Goal: Task Accomplishment & Management: Manage account settings

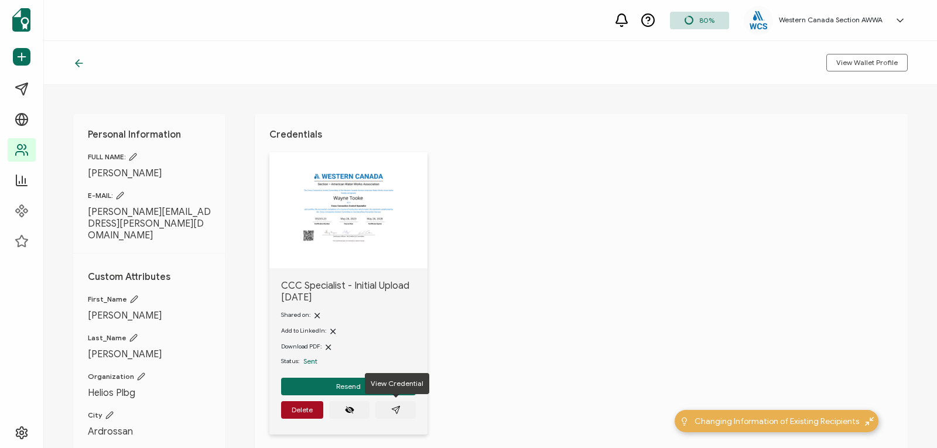
click at [78, 59] on icon at bounding box center [79, 63] width 12 height 12
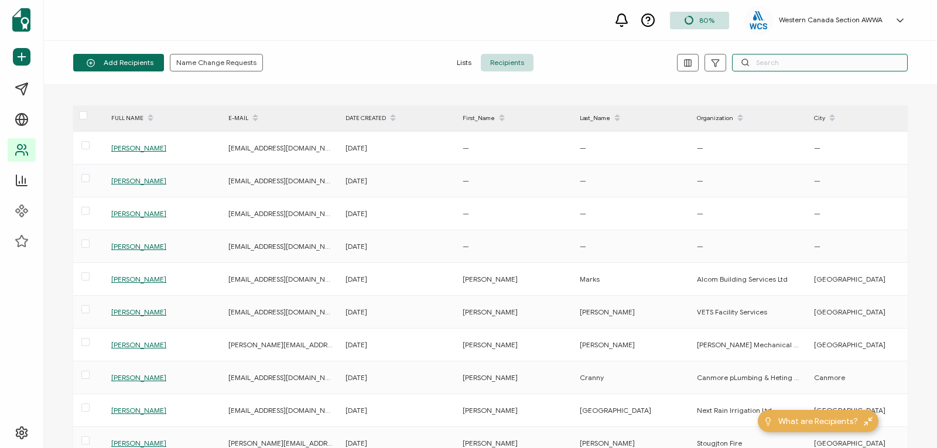
click at [770, 59] on input "text" at bounding box center [820, 63] width 176 height 18
paste input "[PERSON_NAME]"
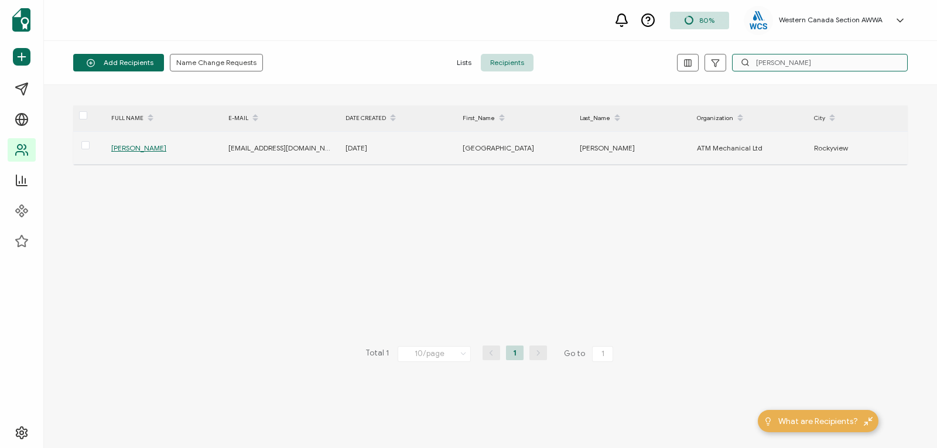
type input "[PERSON_NAME]"
click at [132, 148] on span "[PERSON_NAME]" at bounding box center [138, 147] width 55 height 9
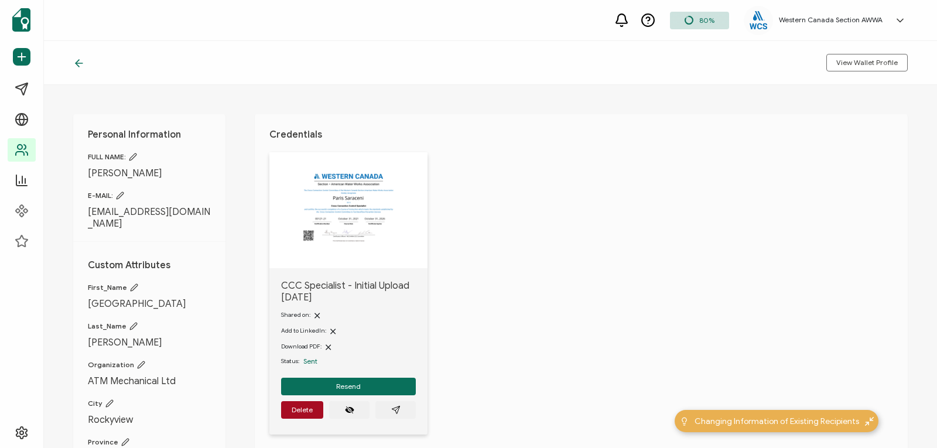
click at [117, 197] on icon at bounding box center [120, 195] width 8 height 8
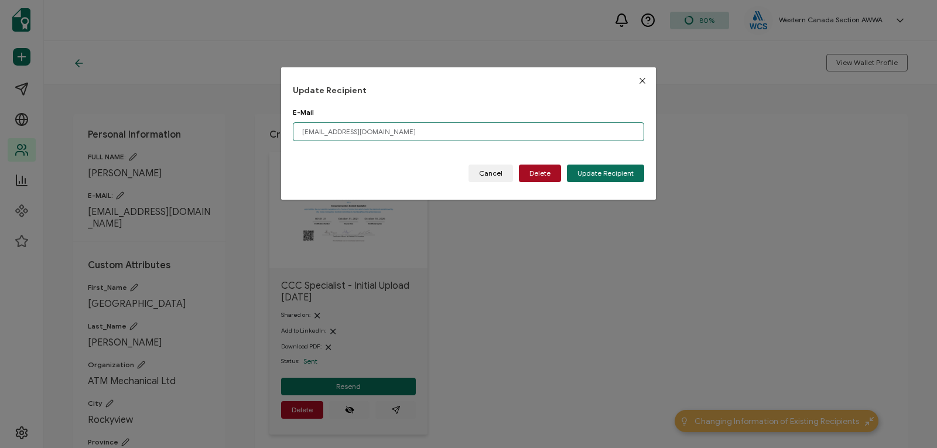
drag, startPoint x: 365, startPoint y: 129, endPoint x: 286, endPoint y: 125, distance: 78.6
click at [286, 125] on div "Update Recipient E-Mail [EMAIL_ADDRESS][DOMAIN_NAME] Please enter a valid email…" at bounding box center [468, 133] width 375 height 132
paste input "[EMAIL_ADDRESS][DOMAIN_NAME]"
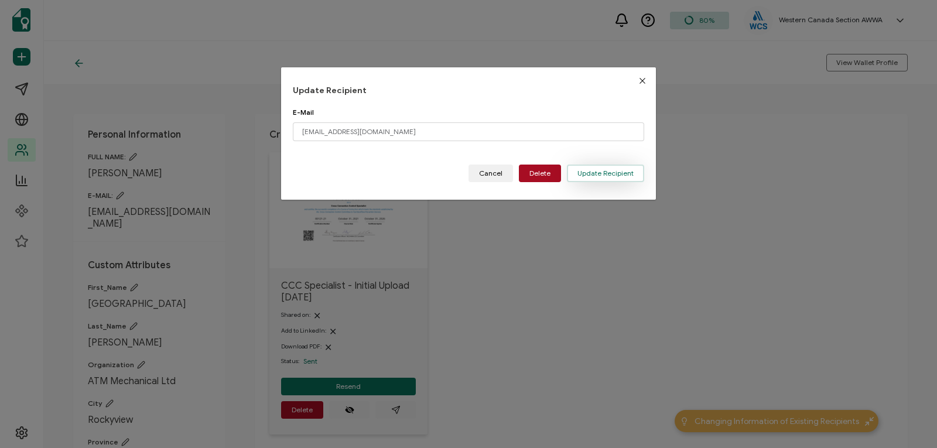
click at [618, 170] on span "Update Recipient" at bounding box center [605, 173] width 56 height 7
type input "[EMAIL_ADDRESS][DOMAIN_NAME]"
